Goal: Use online tool/utility: Utilize a website feature to perform a specific function

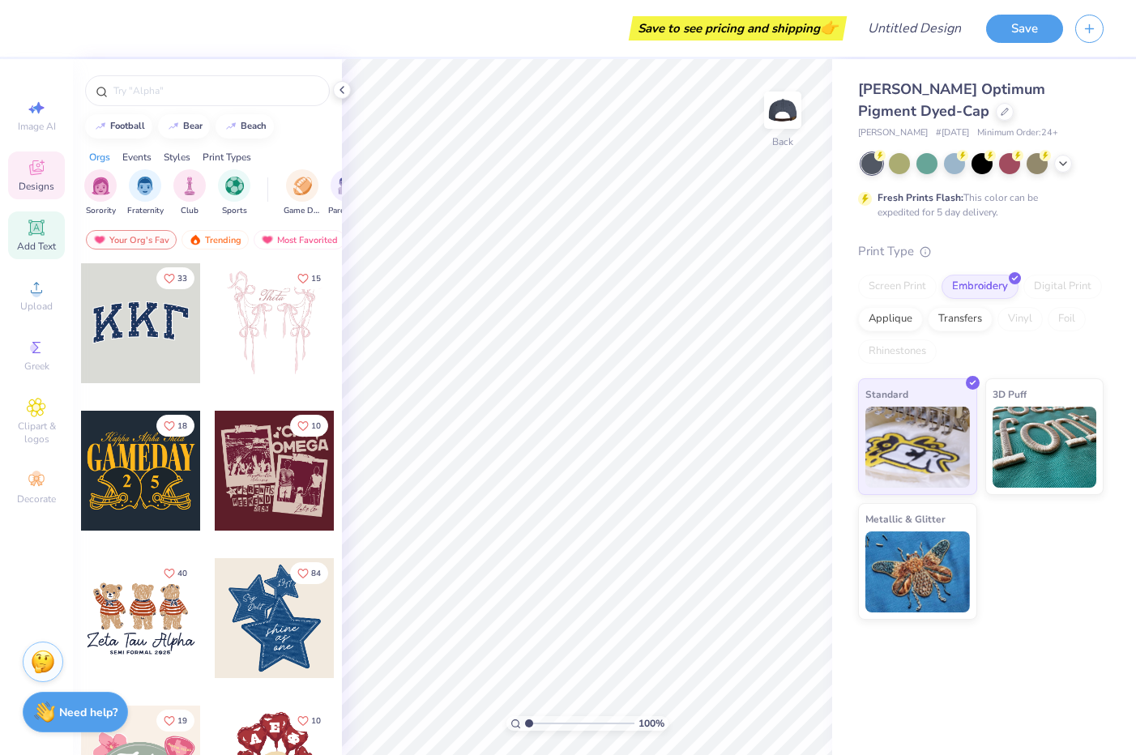
click at [44, 219] on icon at bounding box center [36, 227] width 19 height 19
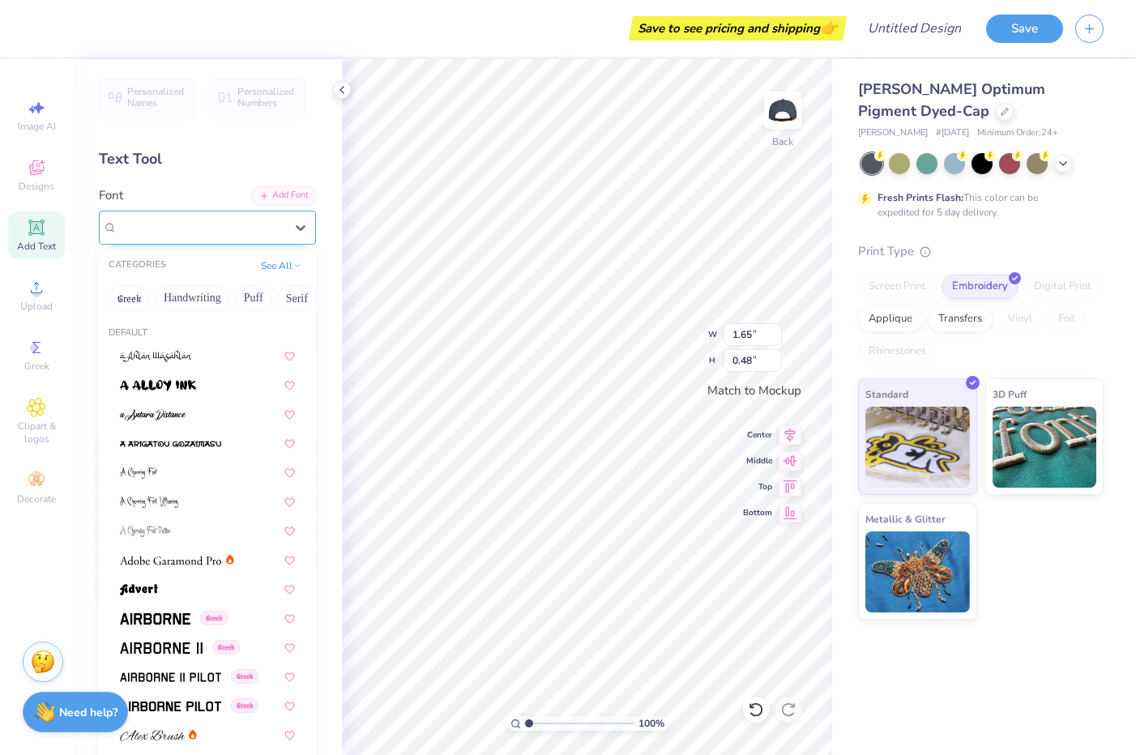
click at [256, 220] on div "Super Dream" at bounding box center [201, 227] width 170 height 25
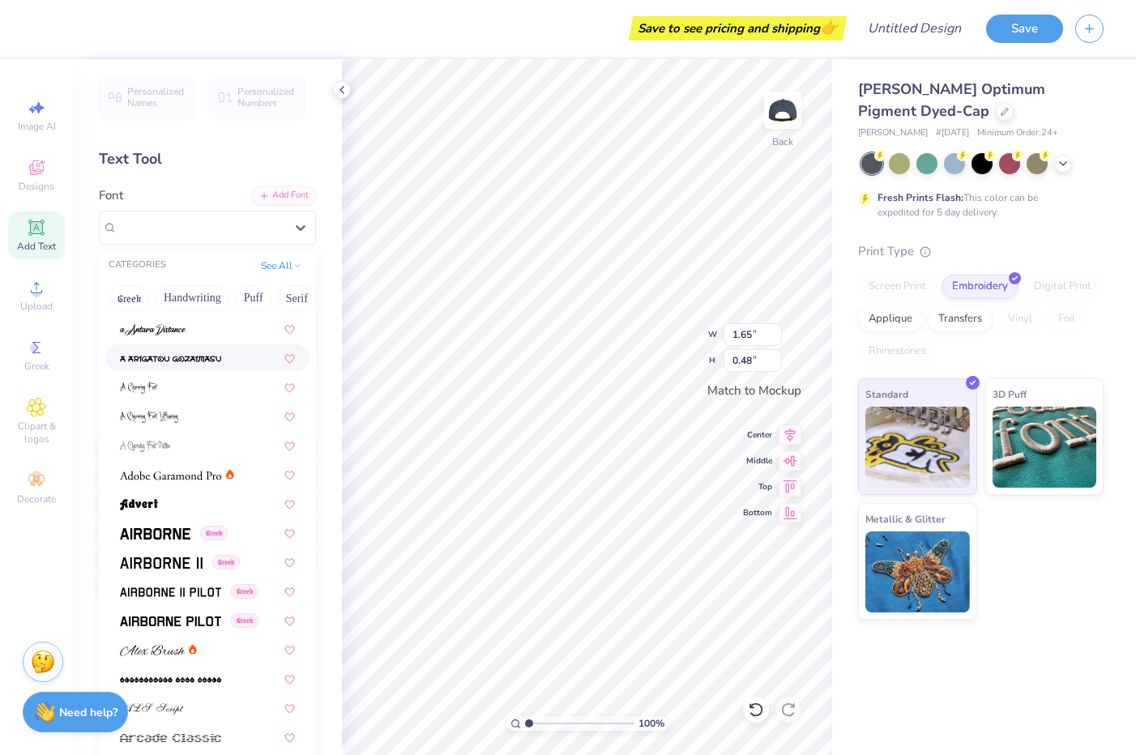
scroll to position [101, 0]
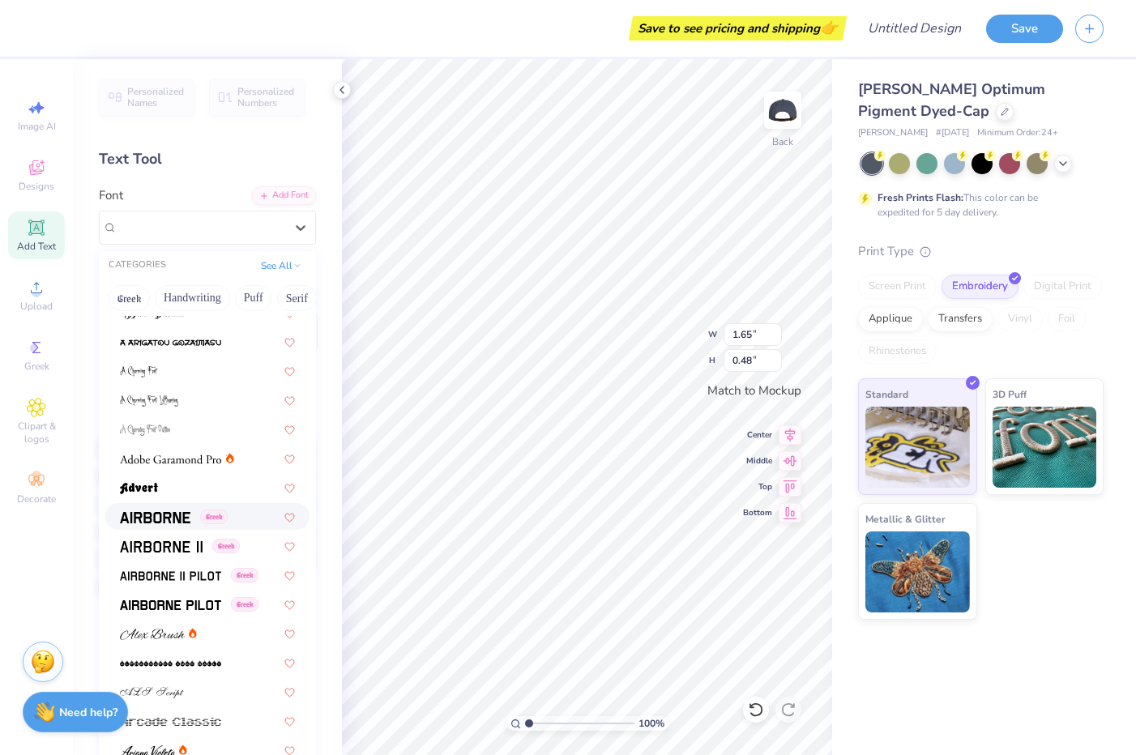
click at [150, 523] on img at bounding box center [155, 517] width 70 height 11
type input "1.58"
type input "0.50"
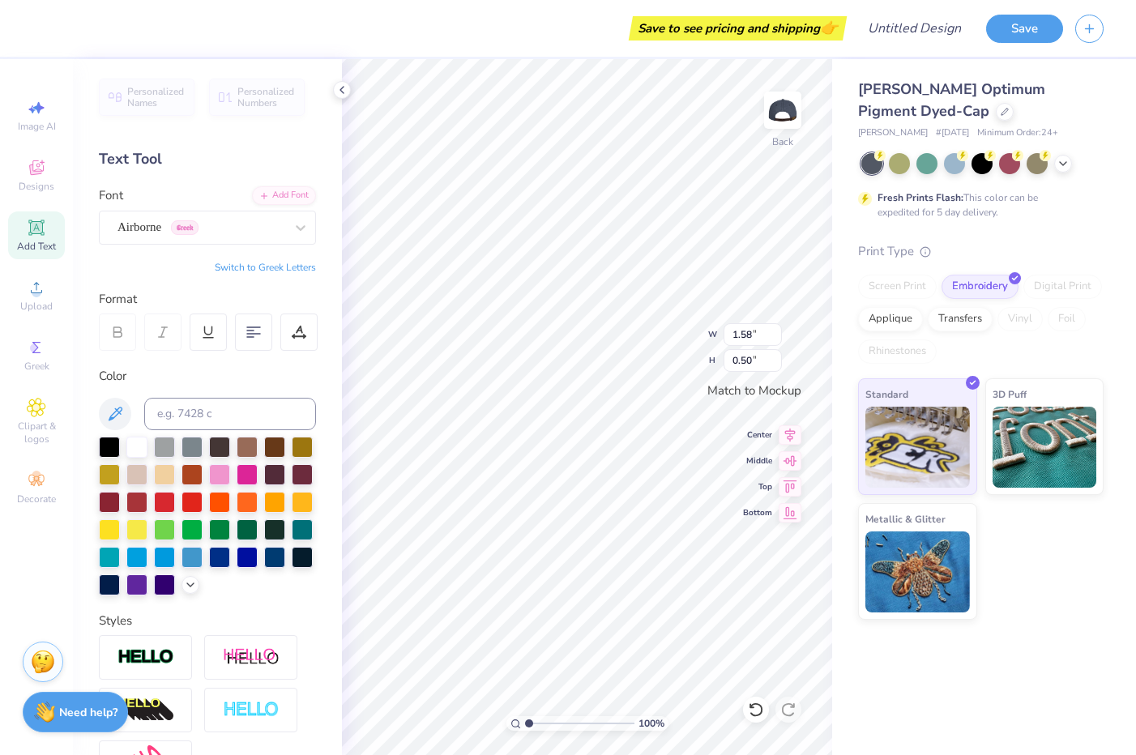
scroll to position [1, 1]
type textarea "APHI DAD"
type input "2.93"
type input "0.52"
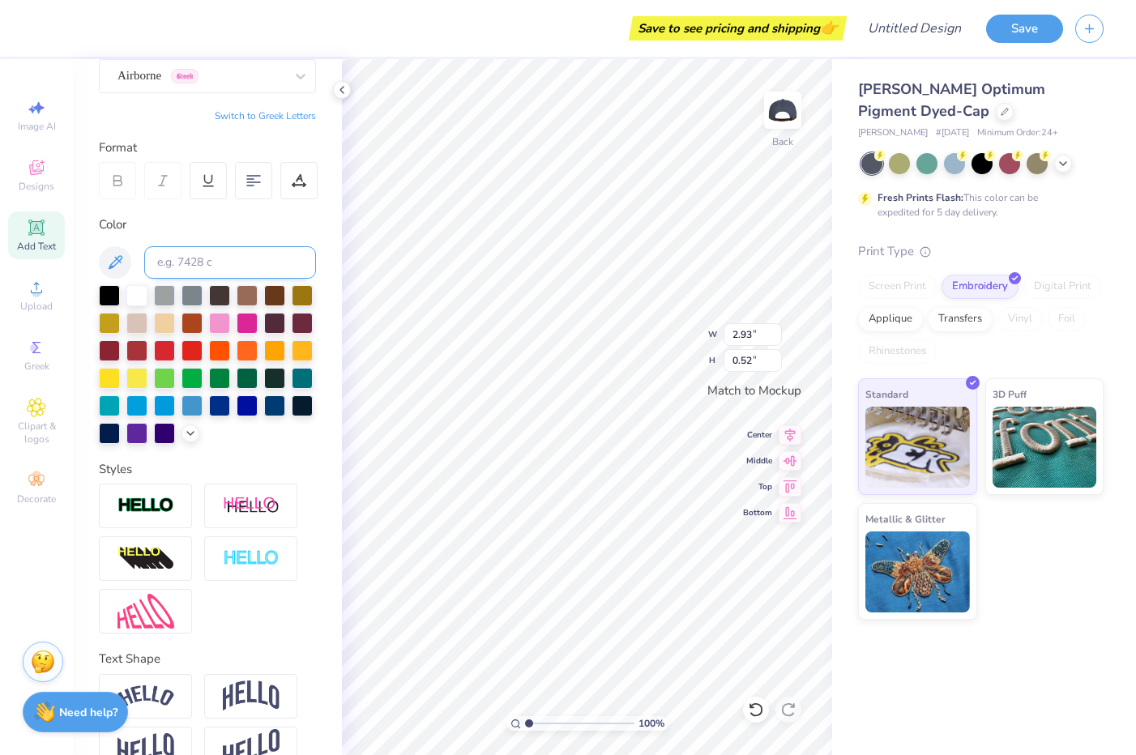
scroll to position [186, 0]
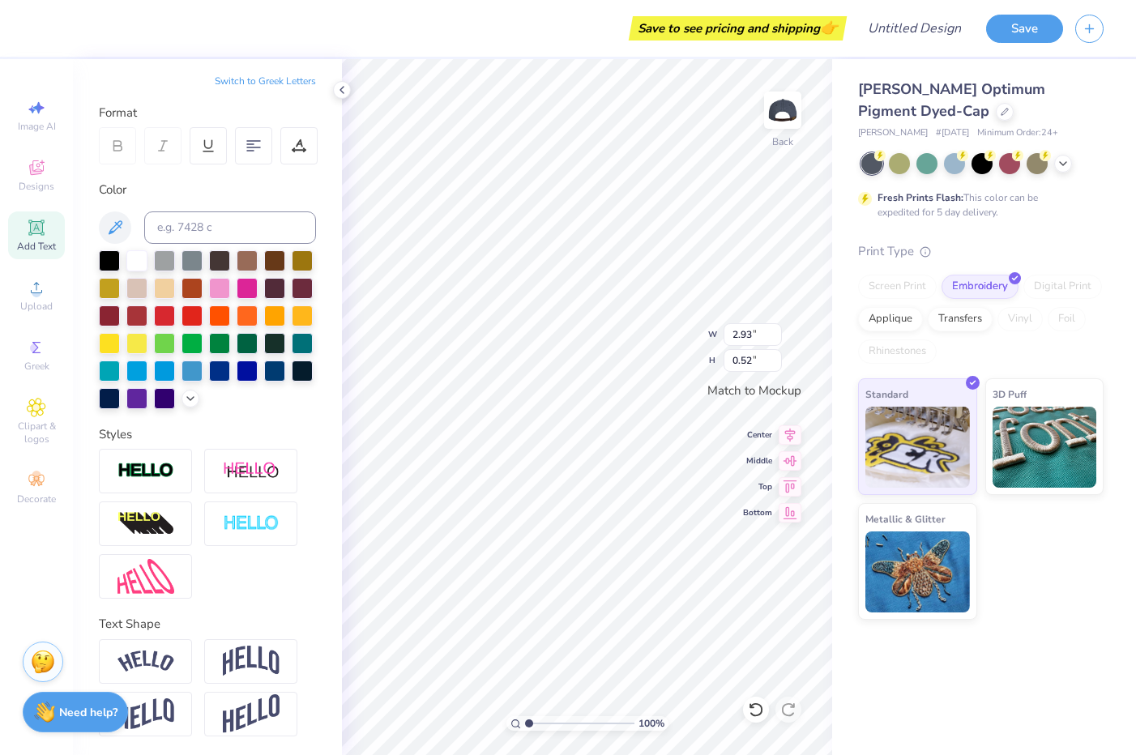
type input "2.06"
type input "0.36"
type input "3.52"
type input "0.62"
type input "4.88"
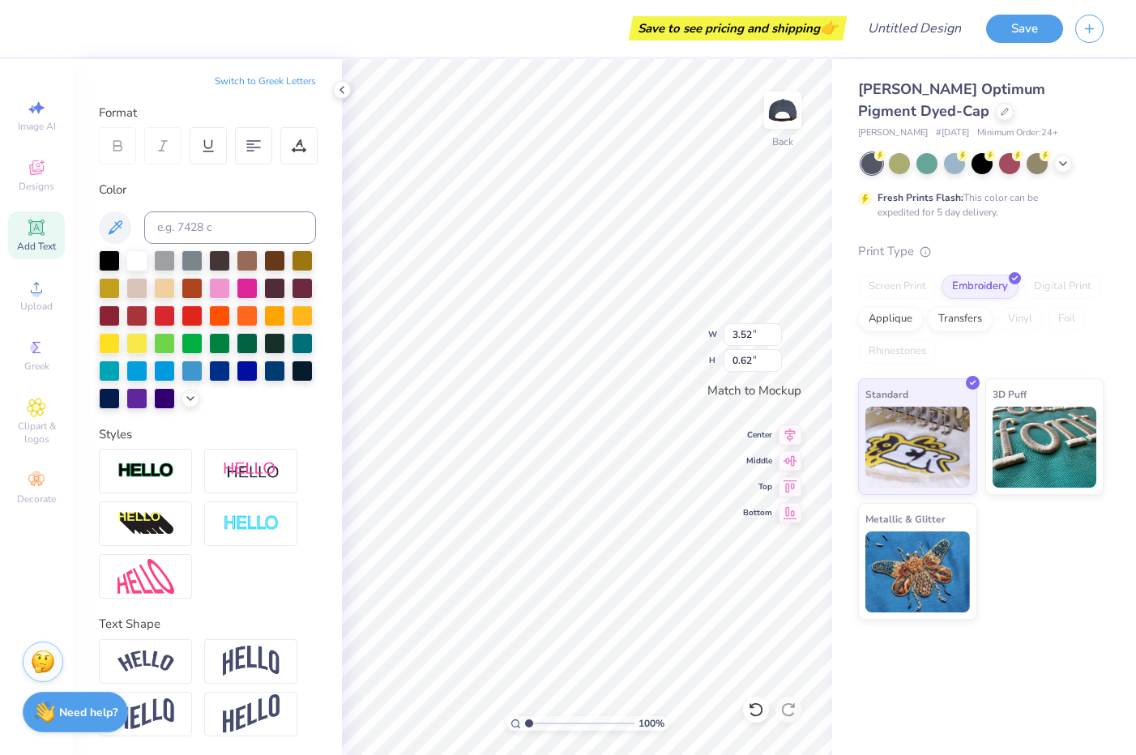
type input "0.86"
click at [344, 84] on icon at bounding box center [341, 89] width 13 height 13
